Goal: Task Accomplishment & Management: Use online tool/utility

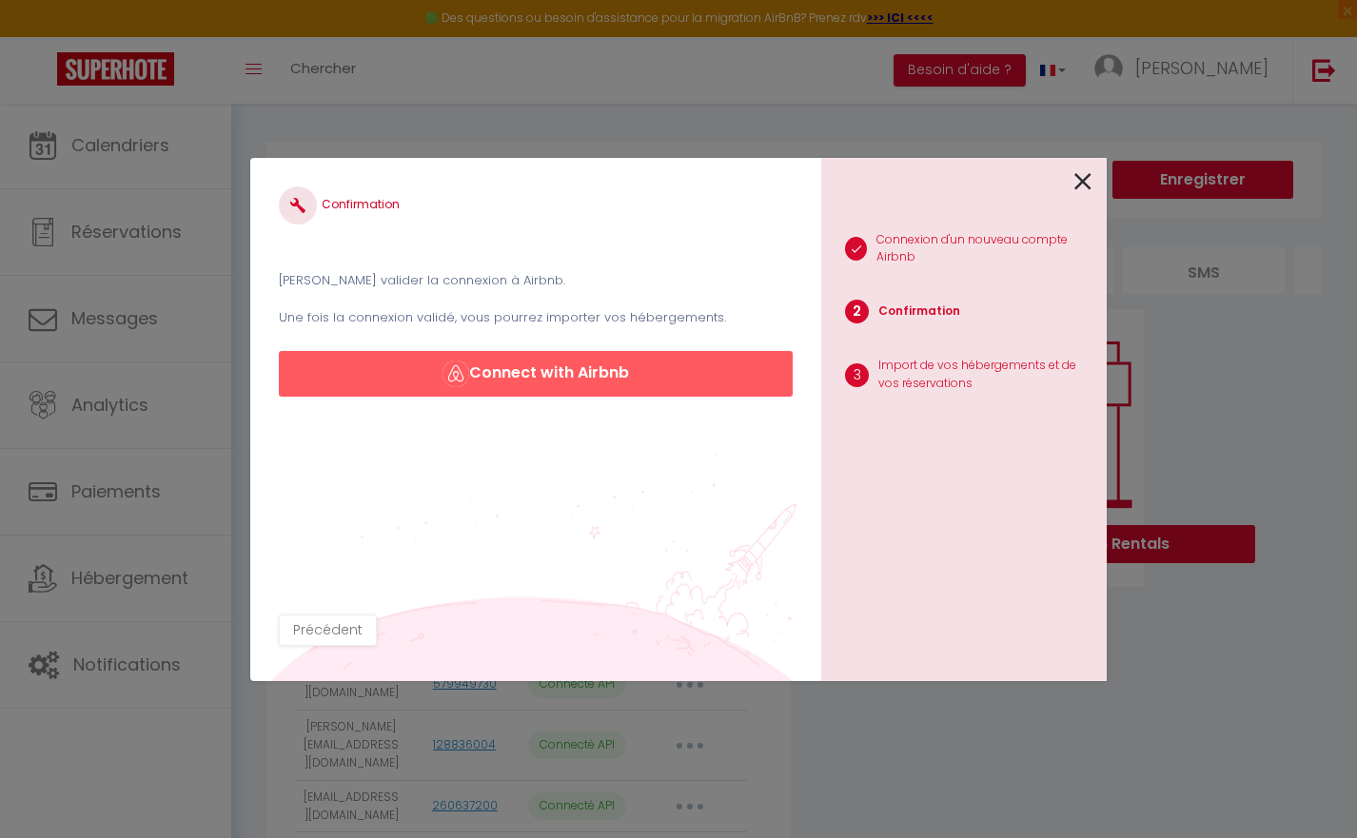
scroll to position [139, 0]
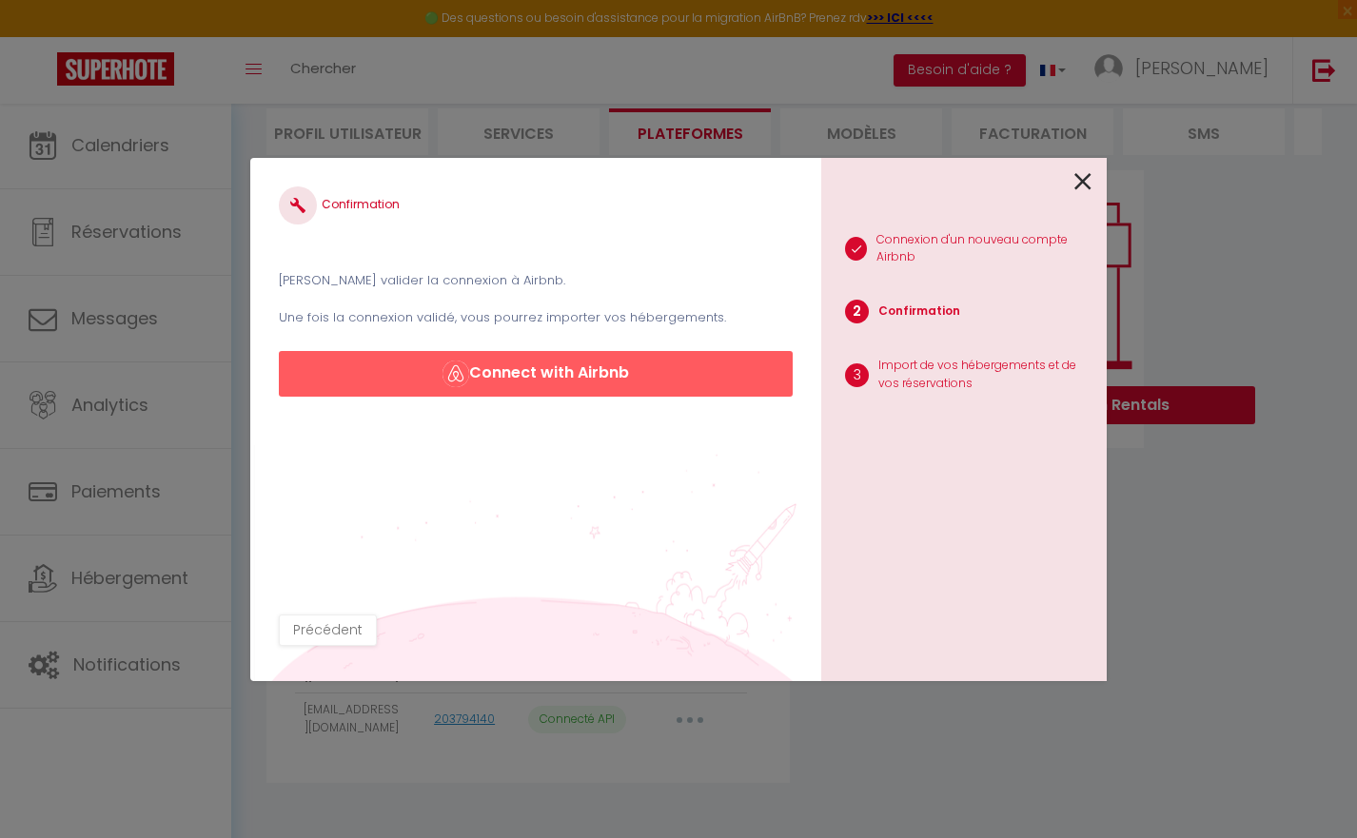
click at [1089, 180] on icon at bounding box center [1082, 181] width 17 height 29
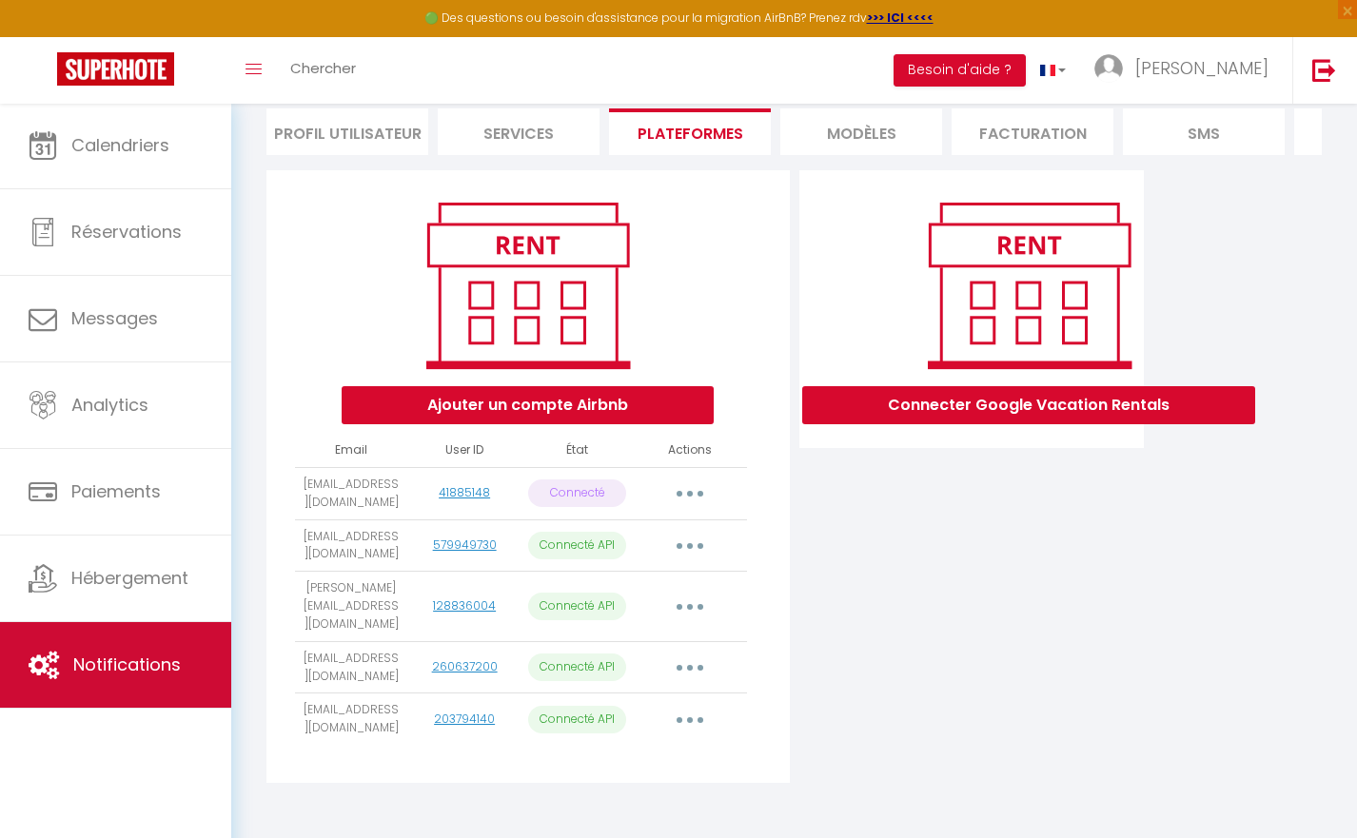
click at [142, 646] on link "Notifications" at bounding box center [115, 665] width 231 height 86
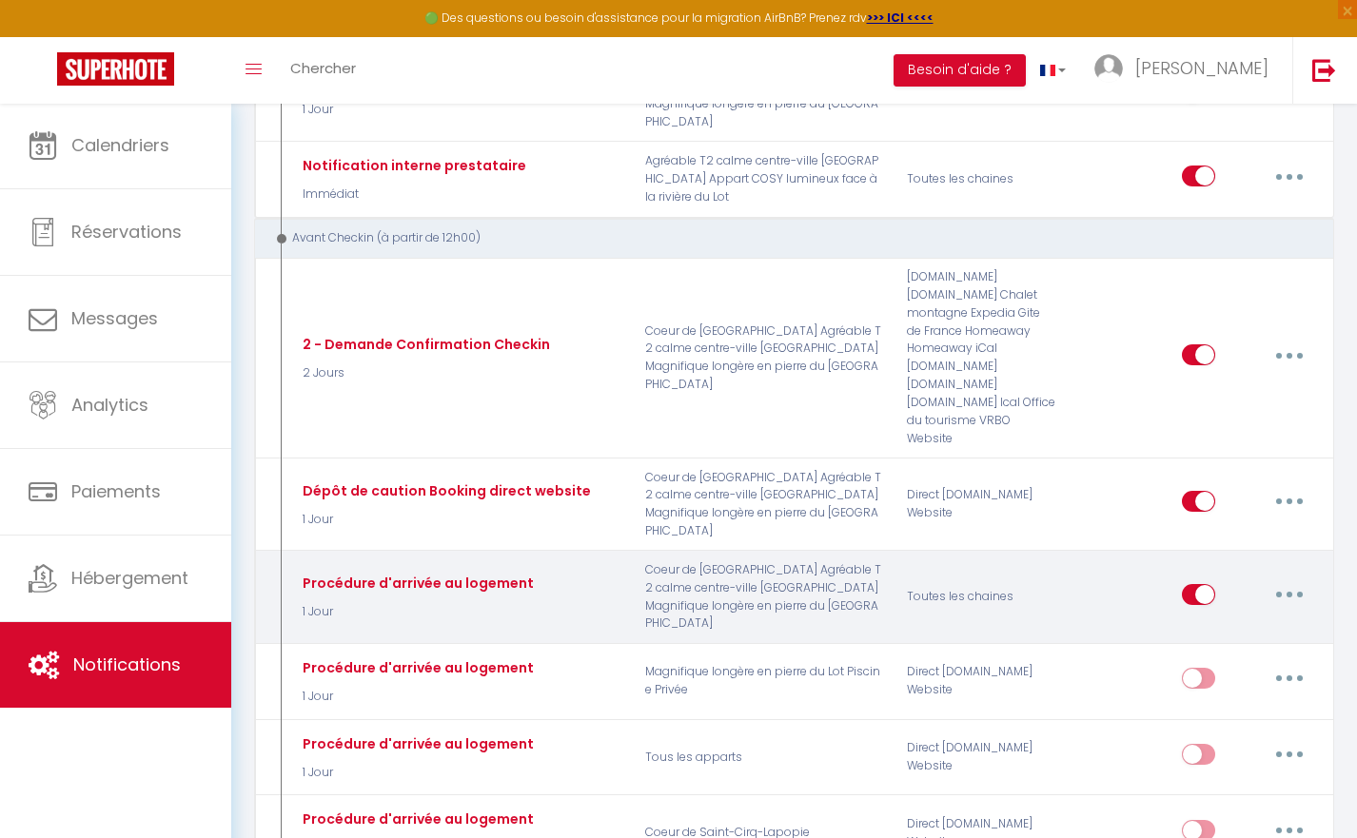
scroll to position [396, 0]
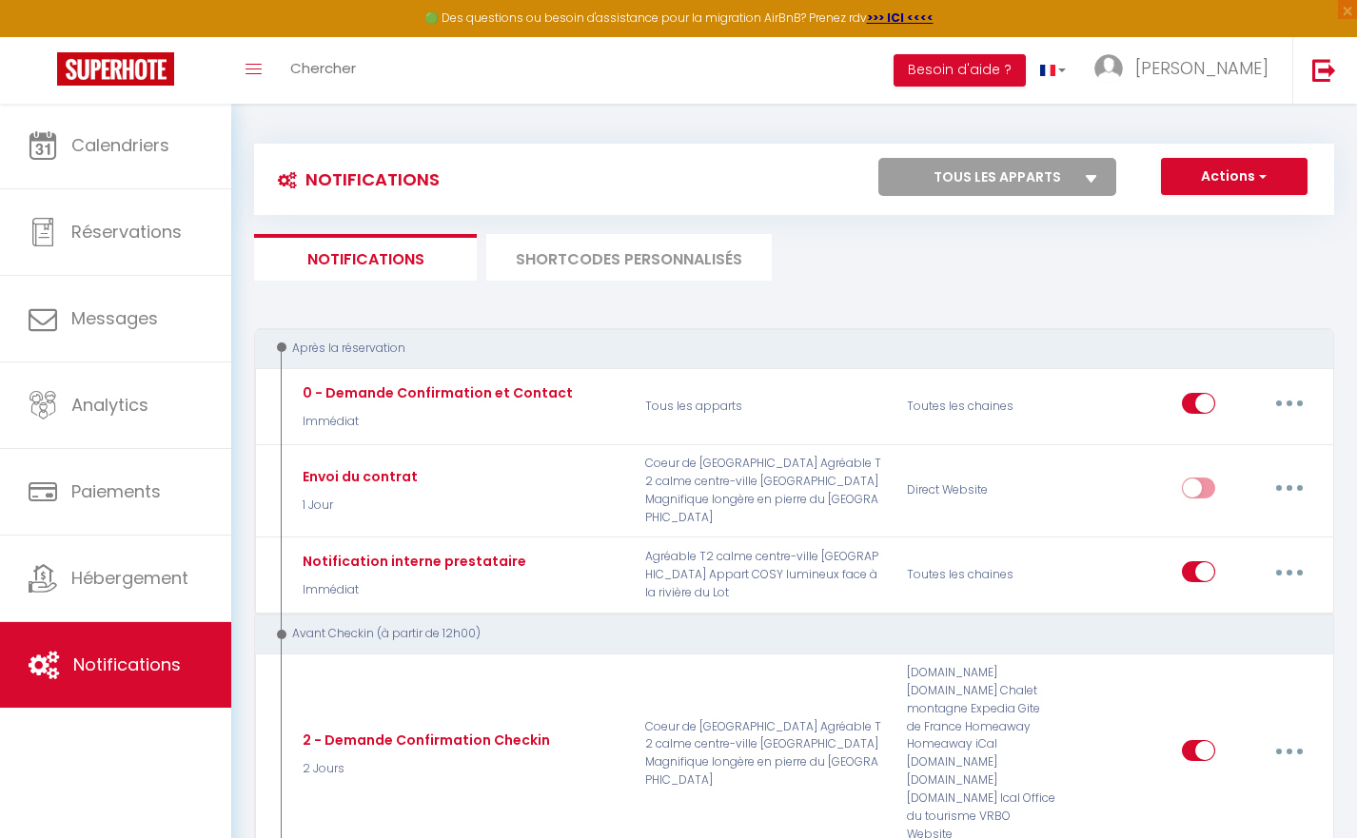
click at [585, 268] on li "SHORTCODES PERSONNALISÉS" at bounding box center [628, 257] width 285 height 47
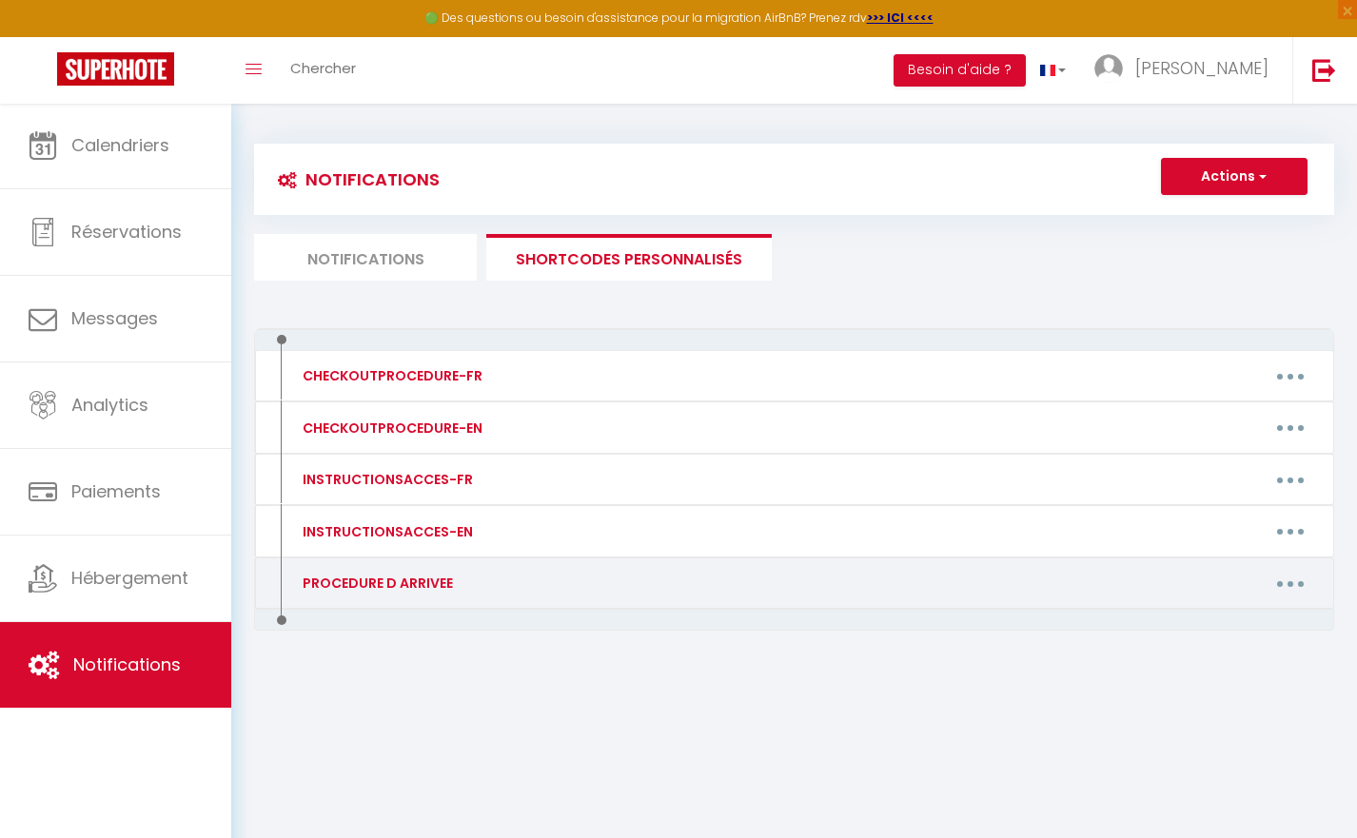
click at [430, 592] on div "PROCEDURE D ARRIVEE" at bounding box center [415, 583] width 261 height 30
click at [431, 578] on div "PROCEDURE D ARRIVEE" at bounding box center [375, 583] width 155 height 21
click at [1289, 576] on button "button" at bounding box center [1290, 583] width 53 height 30
click at [1220, 625] on link "Editer" at bounding box center [1240, 627] width 141 height 32
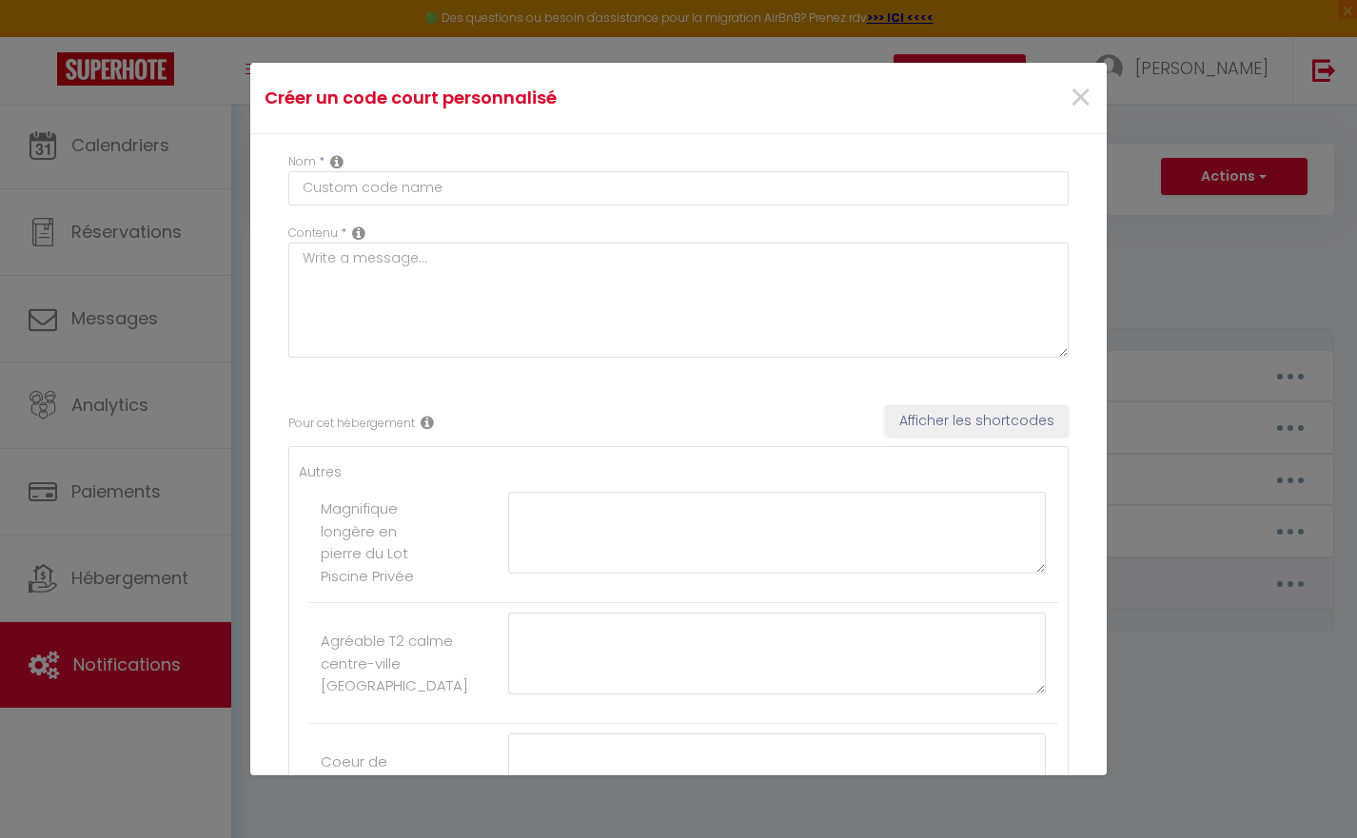
type input "PROCEDURE D ARRIVEE"
type textarea "PROCEDURE D ARRIVEE"
type textarea "[URL][DOMAIN_NAME]"
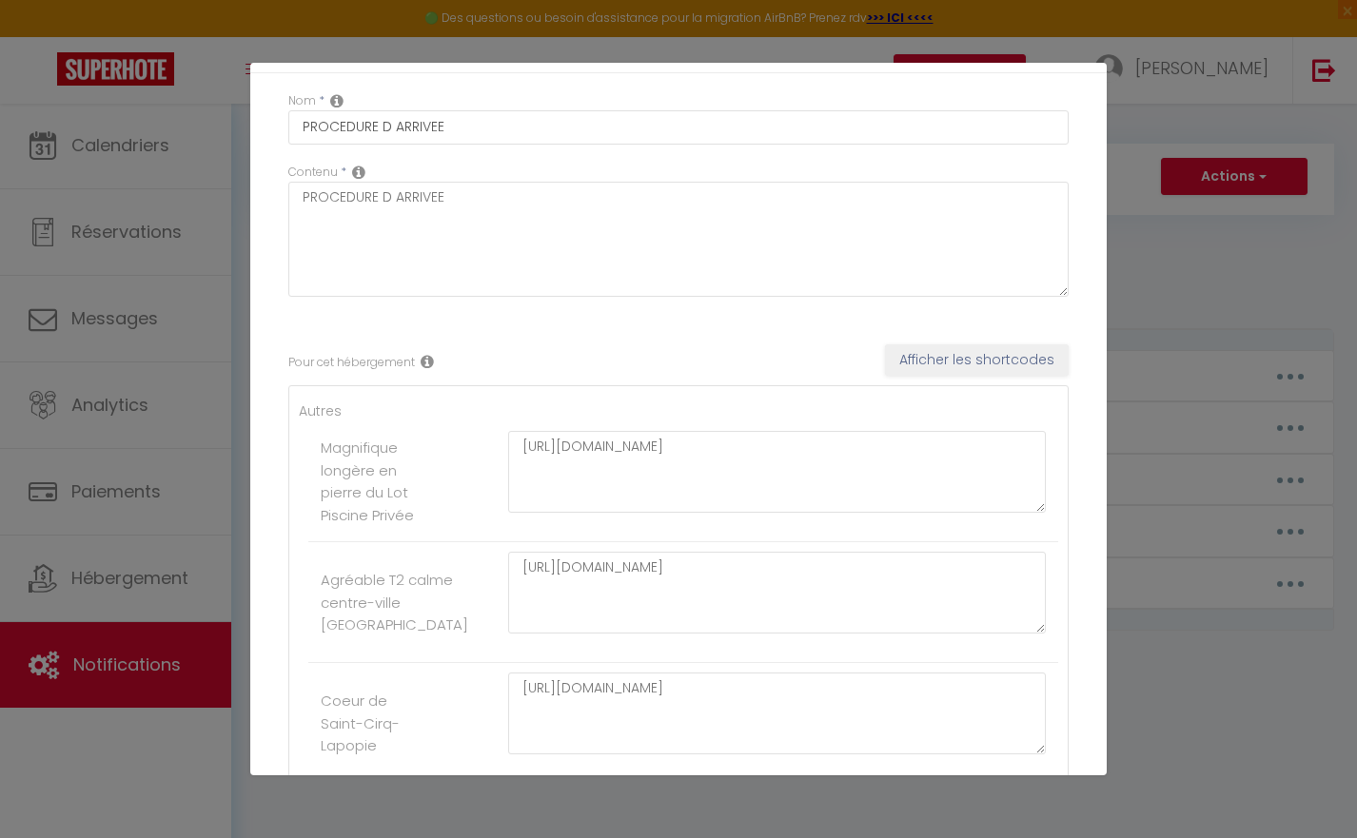
scroll to position [62, 0]
click at [611, 570] on textarea "[URL][DOMAIN_NAME]" at bounding box center [777, 592] width 538 height 82
paste textarea "U1icX0IAFZmK226RM4WvIPYpa72IIfs"
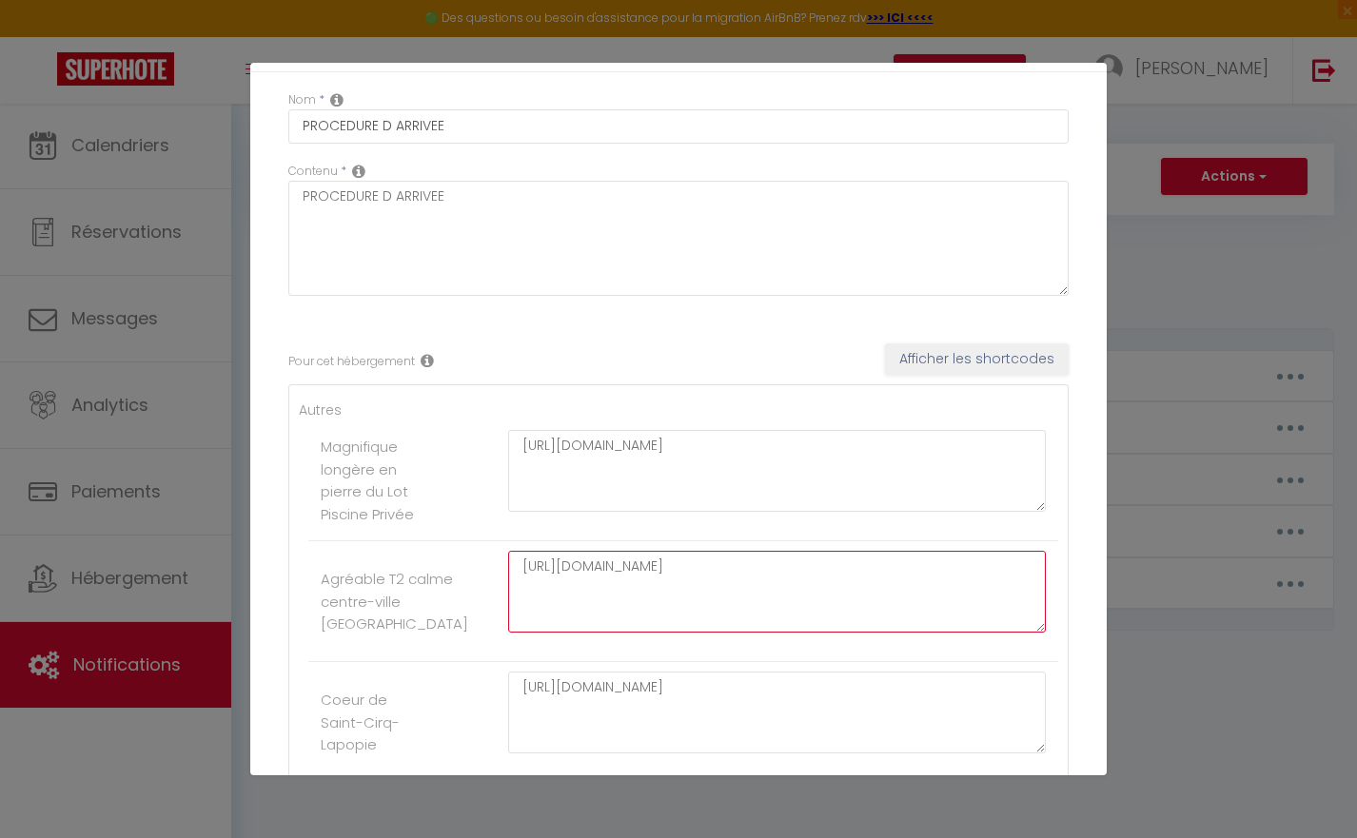
type textarea "[URL][DOMAIN_NAME]"
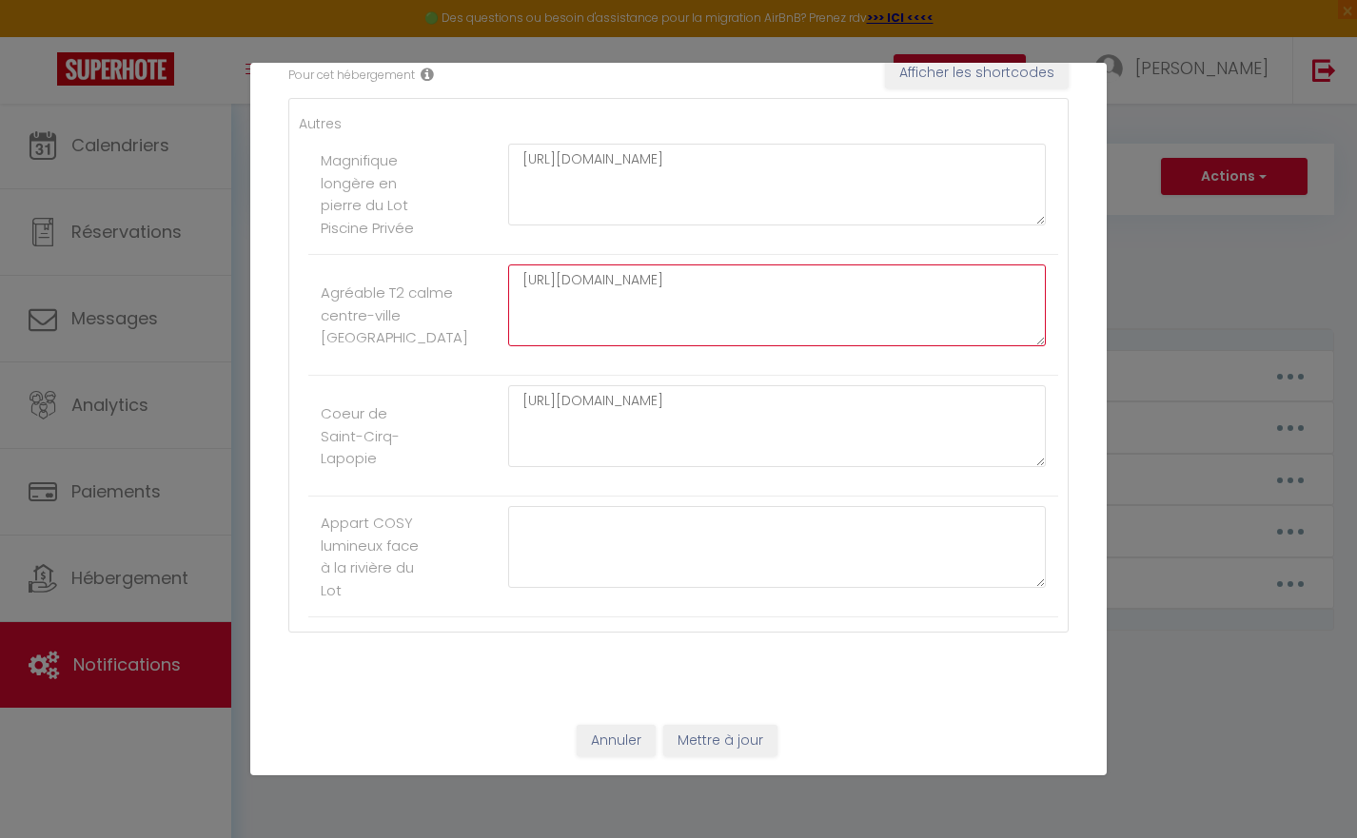
scroll to position [347, 0]
click at [706, 736] on button "Mettre à jour" at bounding box center [720, 742] width 114 height 32
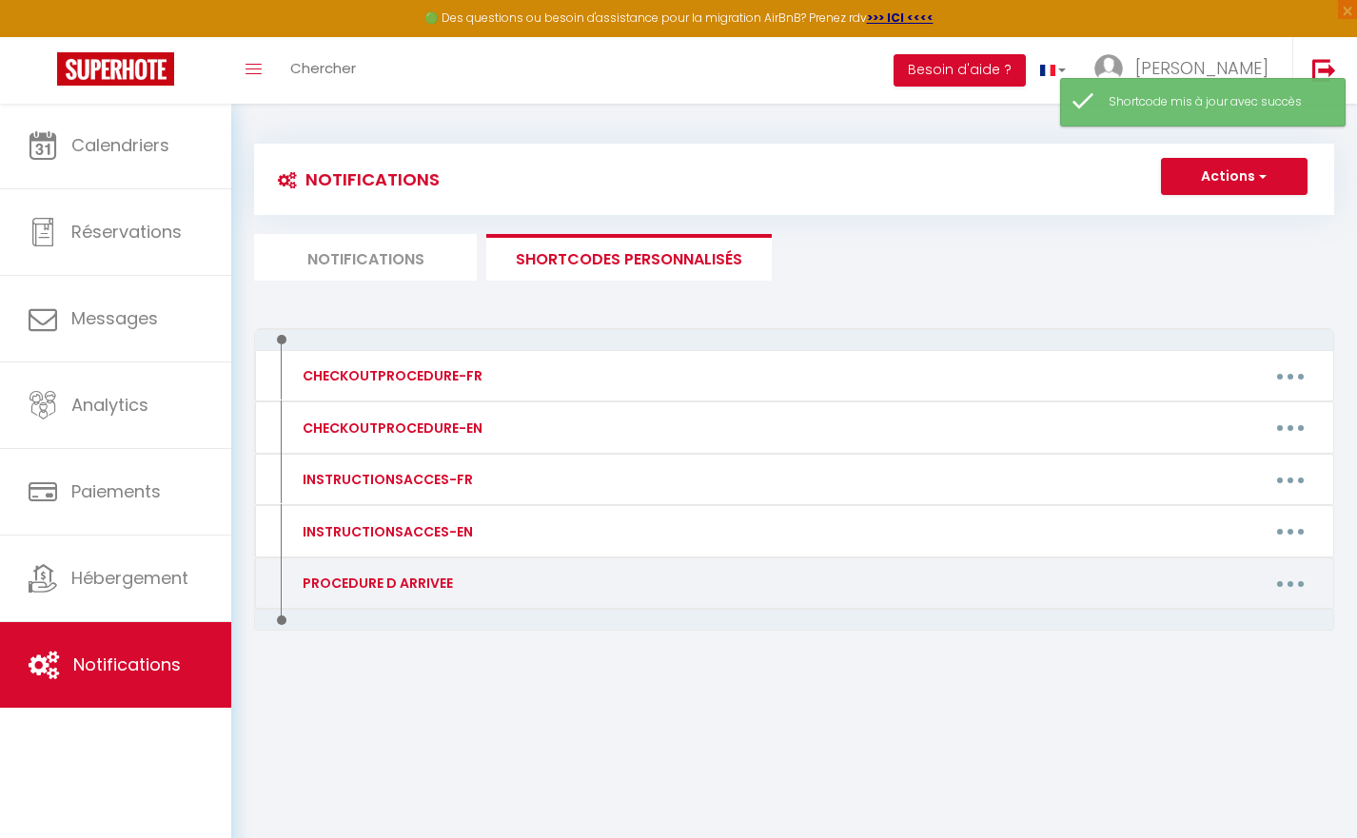
click at [1288, 586] on button "button" at bounding box center [1290, 583] width 53 height 30
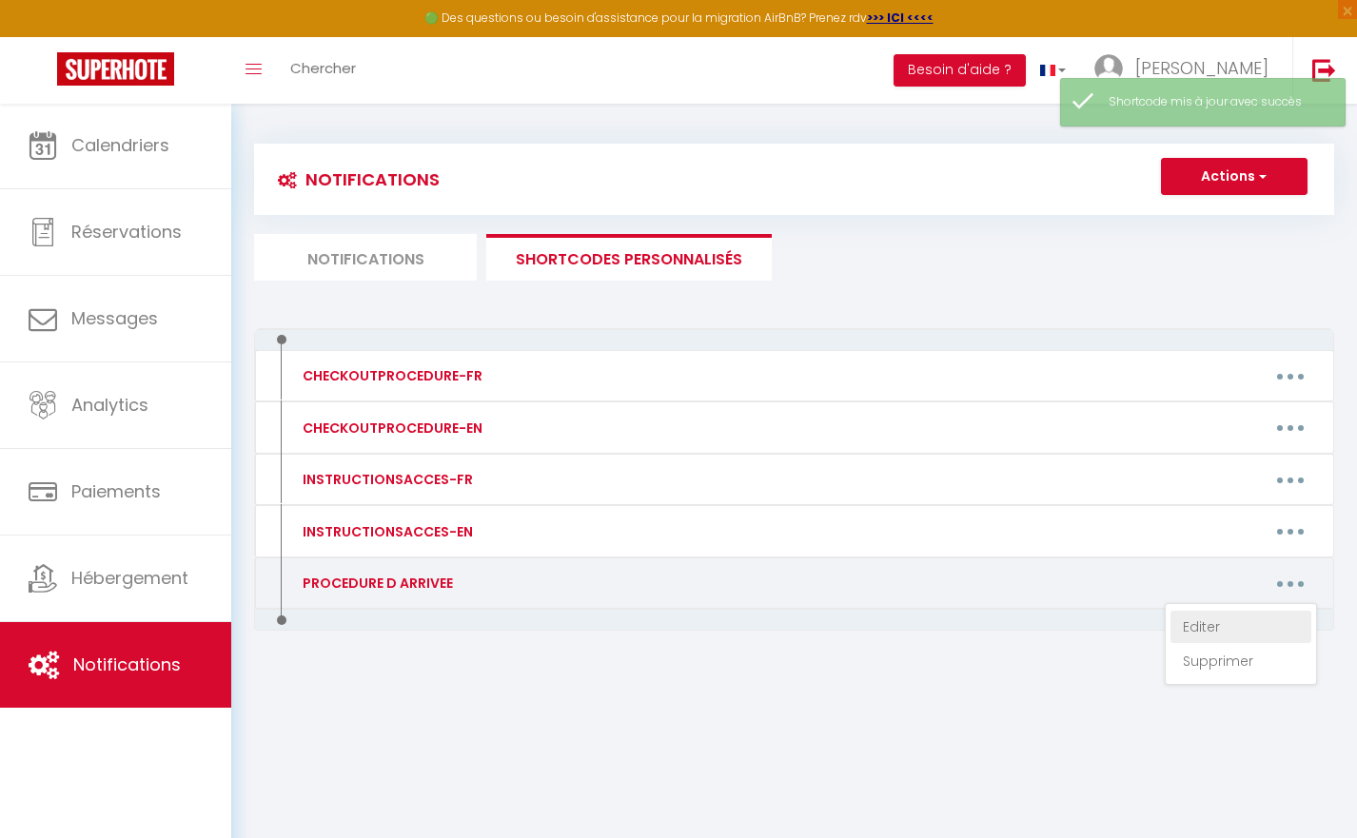
click at [1222, 621] on link "Editer" at bounding box center [1240, 627] width 141 height 32
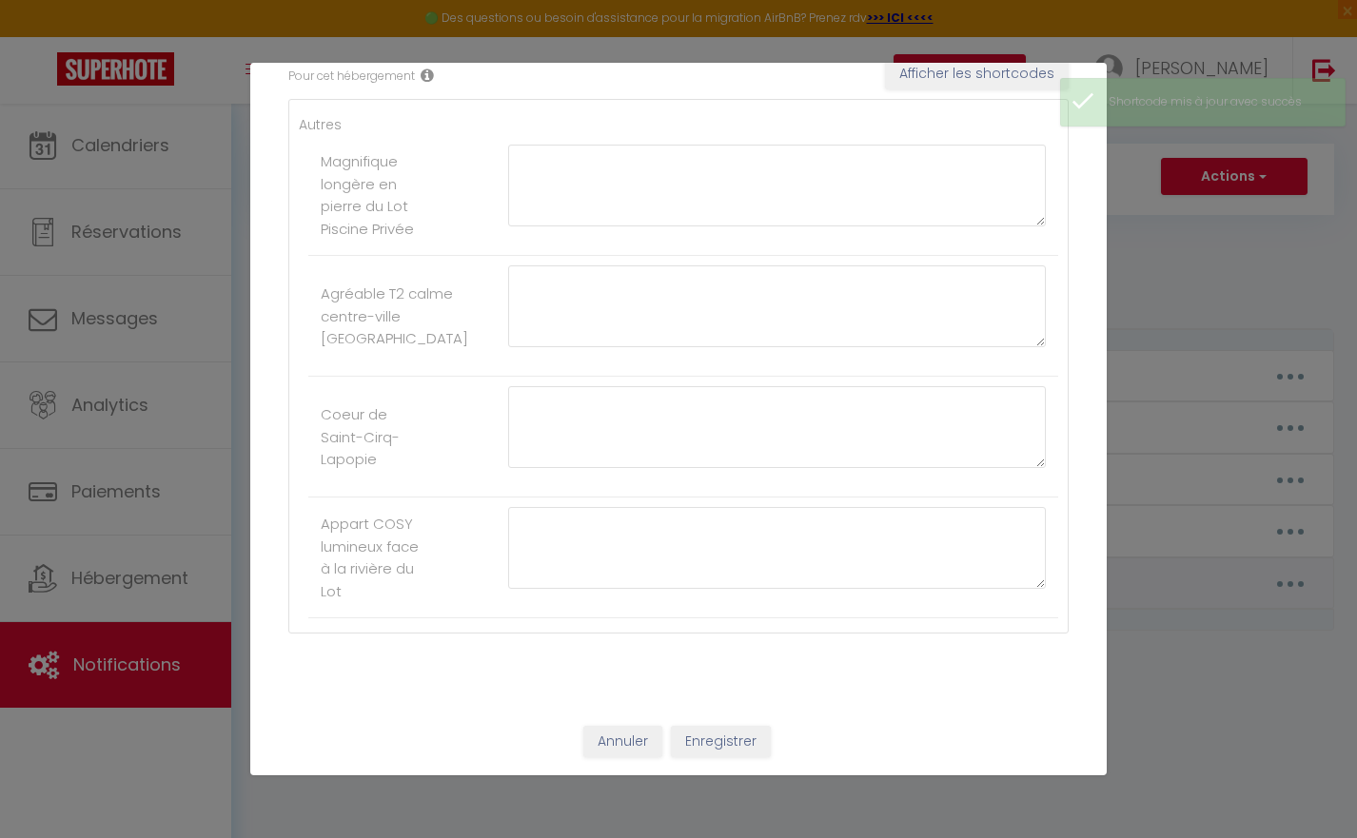
type input "PROCEDURE D ARRIVEE"
type textarea "PROCEDURE D ARRIVEE"
type textarea "[URL][DOMAIN_NAME]"
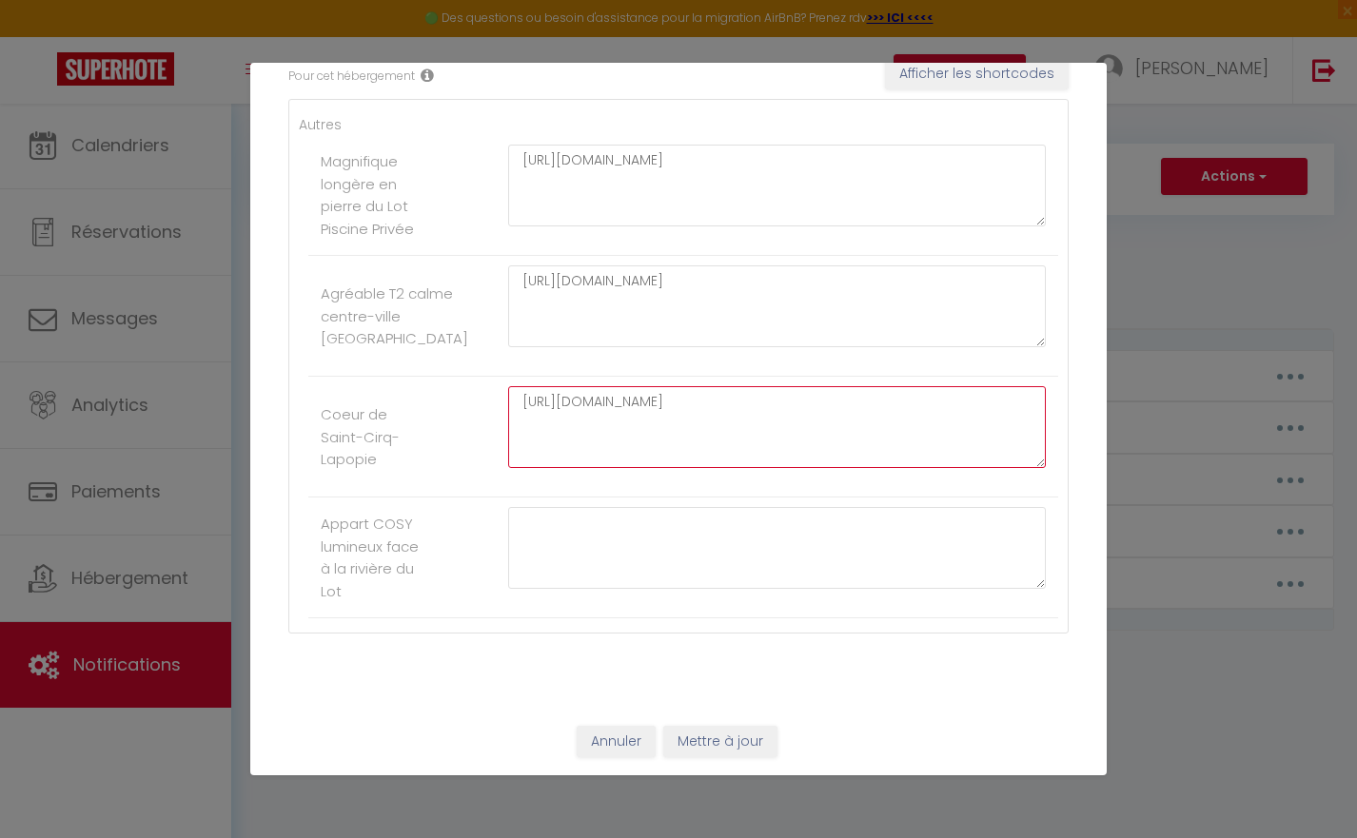
drag, startPoint x: 522, startPoint y: 404, endPoint x: 654, endPoint y: 432, distance: 134.2
click at [654, 432] on textarea "[URL][DOMAIN_NAME]" at bounding box center [777, 427] width 538 height 82
drag, startPoint x: 624, startPoint y: 421, endPoint x: 588, endPoint y: 407, distance: 38.5
click at [588, 407] on textarea "[URL][DOMAIN_NAME]" at bounding box center [777, 427] width 538 height 82
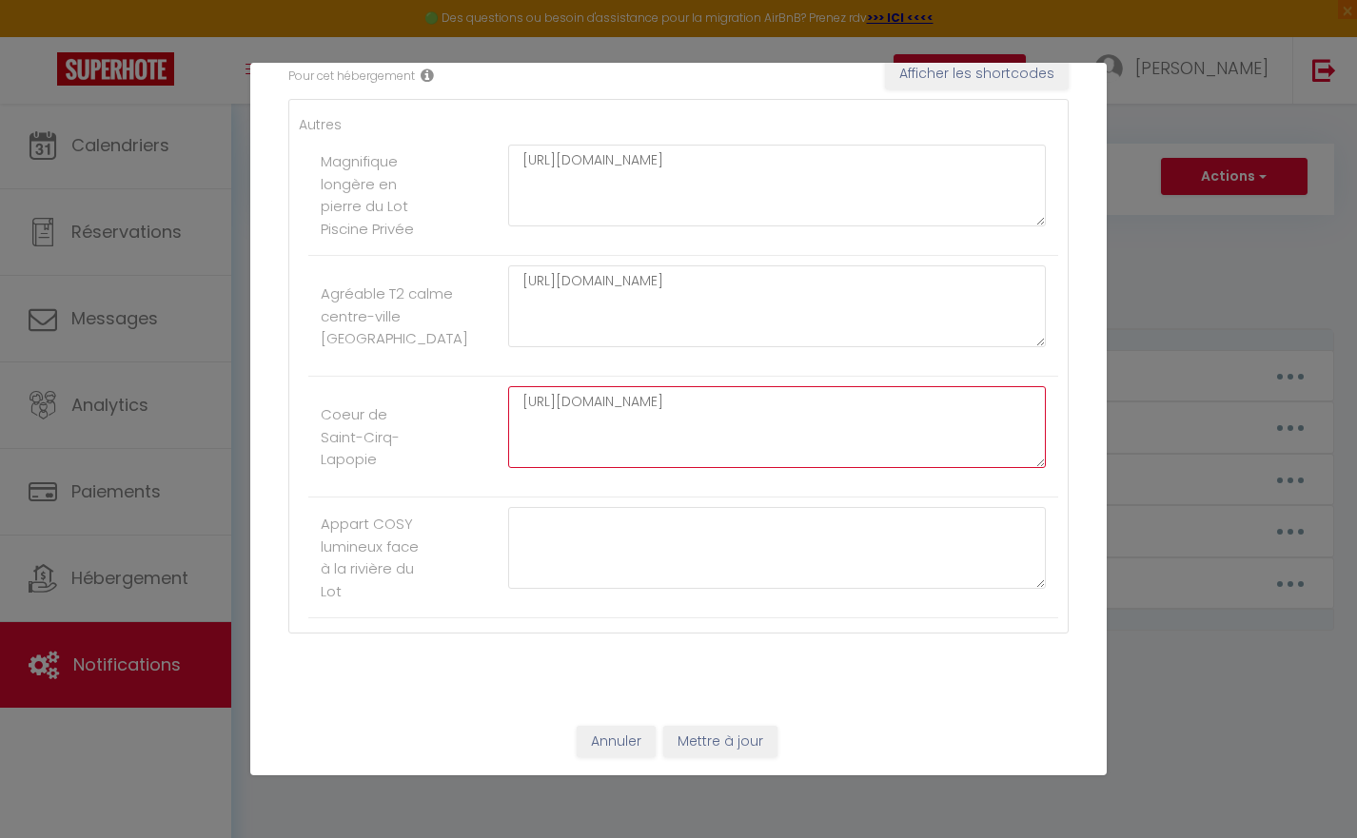
click at [588, 407] on textarea "[URL][DOMAIN_NAME]" at bounding box center [777, 427] width 538 height 82
click at [609, 736] on button "Annuler" at bounding box center [616, 742] width 79 height 32
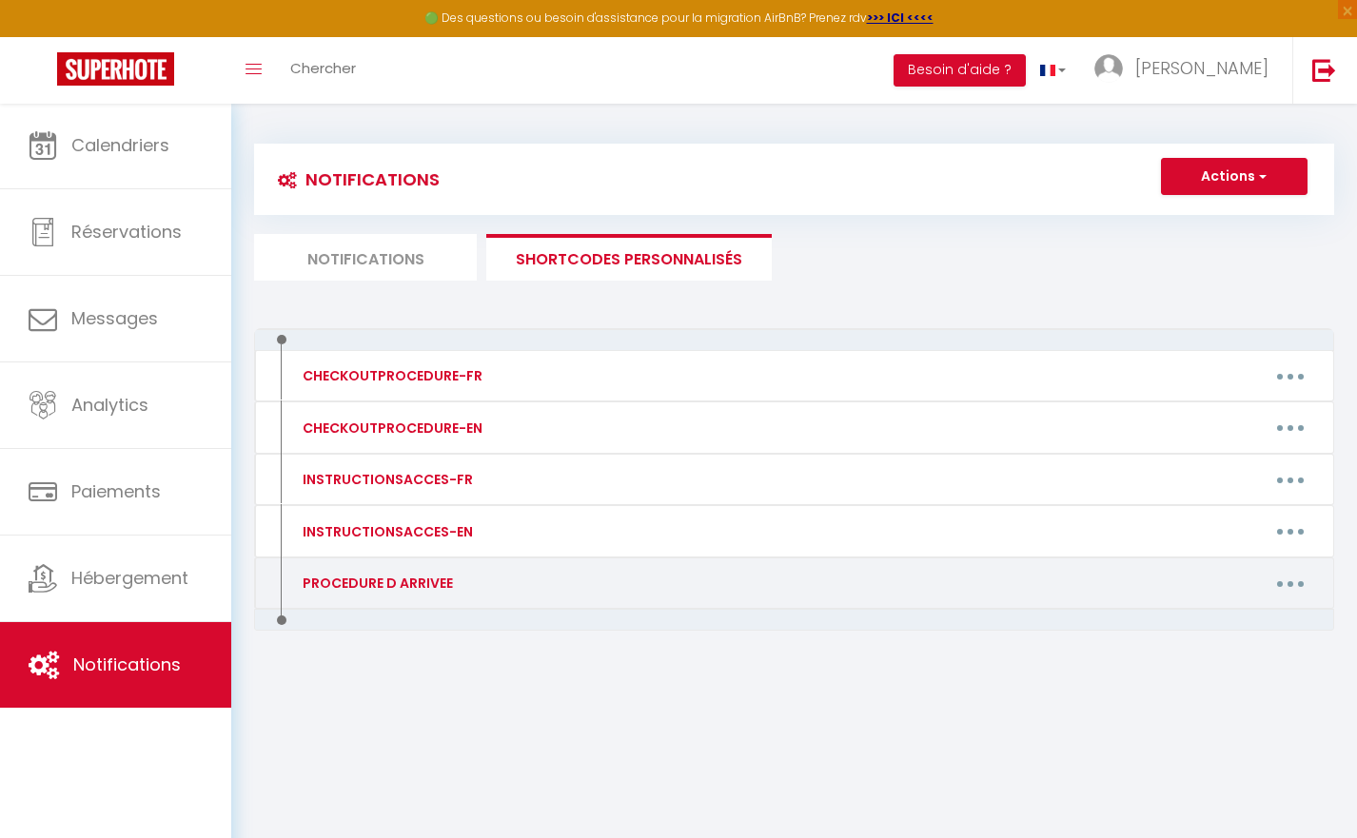
click at [1290, 581] on icon "button" at bounding box center [1290, 584] width 6 height 6
click at [1188, 627] on link "Editer" at bounding box center [1240, 627] width 141 height 32
type input "PROCEDURE D ARRIVEE"
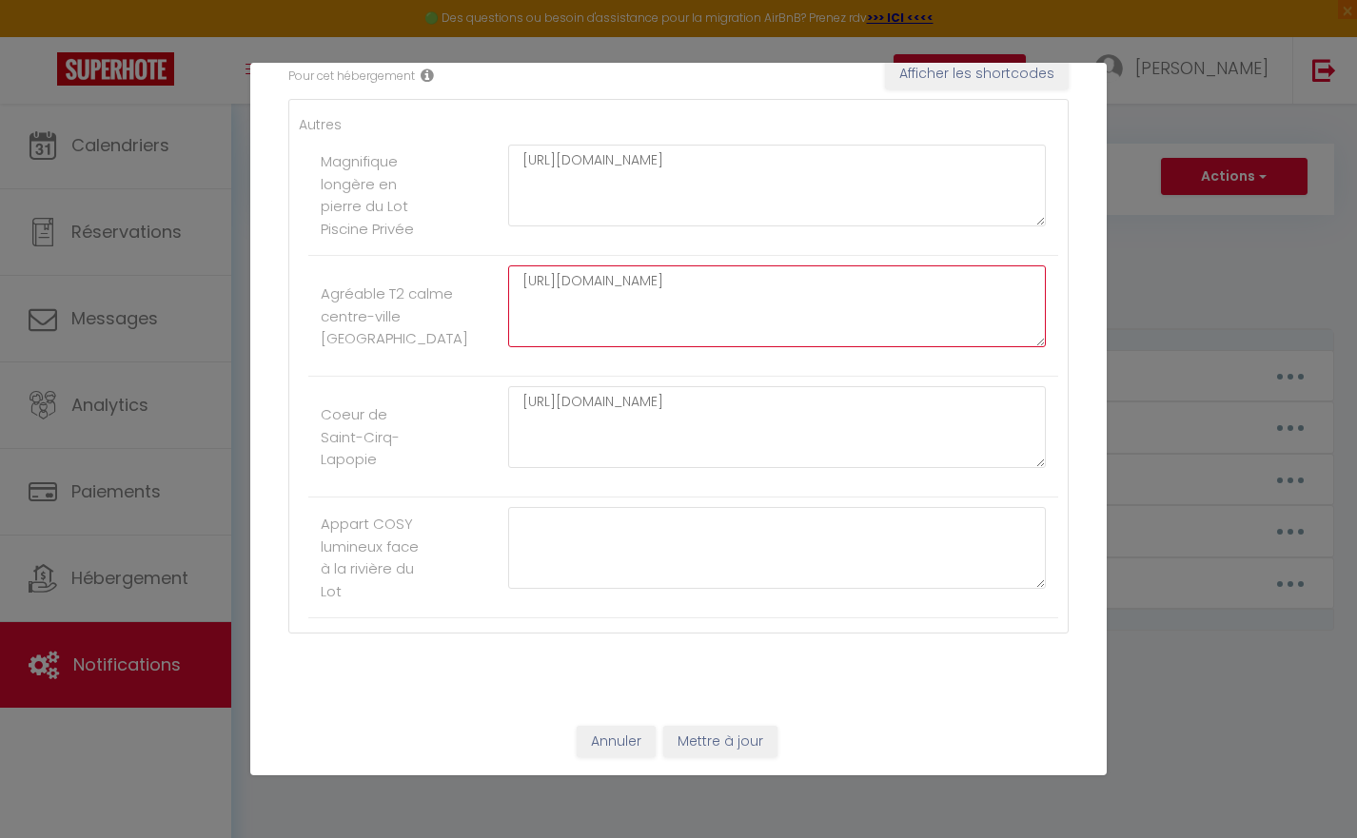
click at [590, 280] on textarea "[URL][DOMAIN_NAME]" at bounding box center [777, 306] width 538 height 82
click at [644, 742] on button "Annuler" at bounding box center [616, 742] width 79 height 32
